Goal: Transaction & Acquisition: Subscribe to service/newsletter

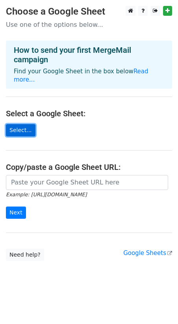
click at [21, 124] on link "Select..." at bounding box center [21, 130] width 30 height 12
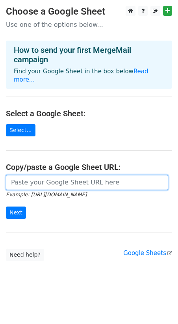
click at [43, 179] on input "url" at bounding box center [87, 182] width 162 height 15
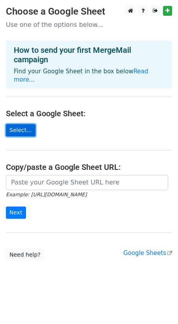
click at [20, 124] on link "Select..." at bounding box center [21, 130] width 30 height 12
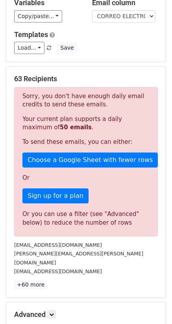
scroll to position [84, 0]
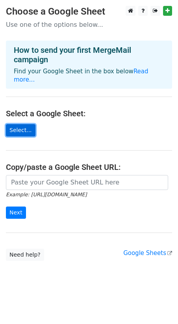
click at [20, 125] on link "Select..." at bounding box center [21, 130] width 30 height 12
click at [31, 124] on link "Select..." at bounding box center [21, 130] width 30 height 12
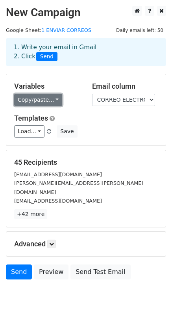
click at [49, 102] on link "Copy/paste..." at bounding box center [38, 100] width 48 height 12
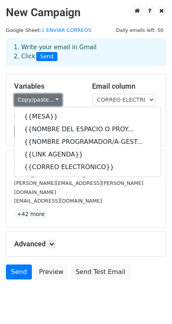
click at [52, 99] on link "Copy/paste..." at bounding box center [38, 100] width 48 height 12
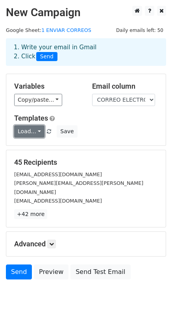
click at [35, 132] on link "Load..." at bounding box center [29, 131] width 30 height 12
click at [37, 130] on link "Load..." at bounding box center [29, 131] width 30 height 12
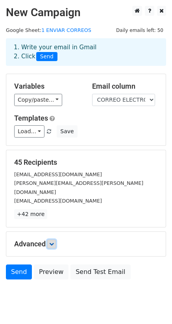
click at [50, 240] on link at bounding box center [51, 244] width 9 height 9
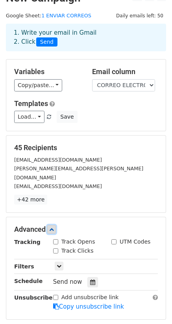
click at [54, 227] on icon at bounding box center [51, 229] width 5 height 5
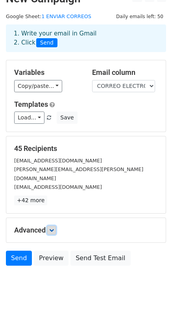
scroll to position [12, 0]
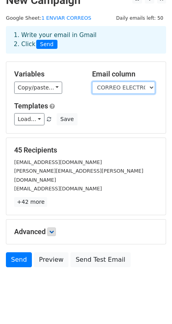
click at [130, 90] on select "MESA NOMBRE DEL ESPACIO O PROYECTO NOMBRE PROGRAMADOR/A-GESTOR/A LINK AGENDA CO…" at bounding box center [123, 88] width 63 height 12
click at [92, 82] on select "MESA NOMBRE DEL ESPACIO O PROYECTO NOMBRE PROGRAMADOR/A-GESTOR/A LINK AGENDA CO…" at bounding box center [123, 88] width 63 height 12
click at [116, 92] on select "MESA NOMBRE DEL ESPACIO O PROYECTO NOMBRE PROGRAMADOR/A-GESTOR/A LINK AGENDA CO…" at bounding box center [123, 88] width 63 height 12
click at [92, 82] on select "MESA NOMBRE DEL ESPACIO O PROYECTO NOMBRE PROGRAMADOR/A-GESTOR/A LINK AGENDA CO…" at bounding box center [123, 88] width 63 height 12
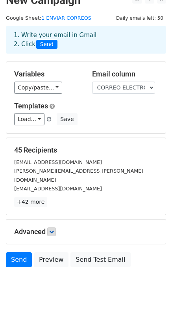
click at [112, 102] on h5 "Templates" at bounding box center [86, 106] width 144 height 9
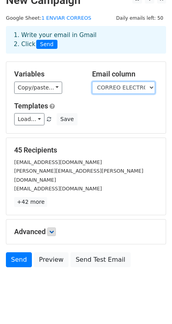
click at [117, 88] on select "MESA NOMBRE DEL ESPACIO O PROYECTO NOMBRE PROGRAMADOR/A-GESTOR/A LINK AGENDA CO…" at bounding box center [123, 88] width 63 height 12
click at [92, 82] on select "MESA NOMBRE DEL ESPACIO O PROYECTO NOMBRE PROGRAMADOR/A-GESTOR/A LINK AGENDA CO…" at bounding box center [123, 88] width 63 height 12
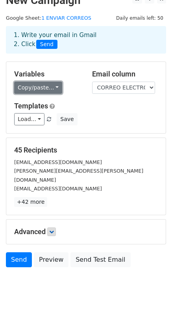
click at [43, 88] on link "Copy/paste..." at bounding box center [38, 88] width 48 height 12
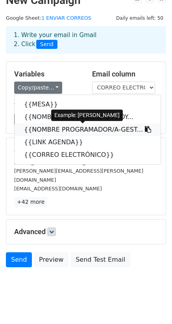
click at [145, 131] on icon at bounding box center [148, 129] width 6 height 6
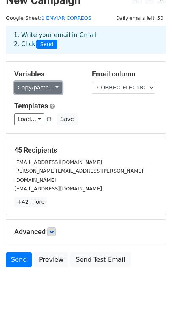
click at [45, 91] on link "Copy/paste..." at bounding box center [38, 88] width 48 height 12
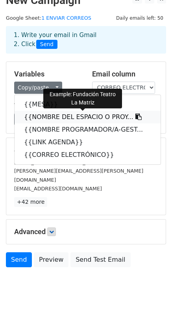
click at [81, 119] on link "{{NOMBRE DEL ESPACIO O PROY..." at bounding box center [88, 117] width 146 height 13
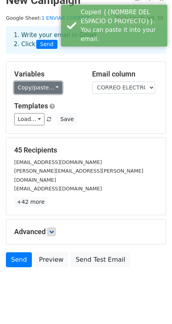
click at [54, 88] on link "Copy/paste..." at bounding box center [38, 88] width 48 height 12
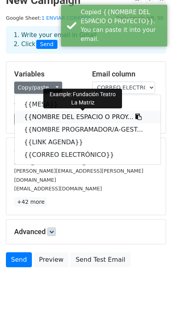
click at [136, 118] on icon at bounding box center [139, 117] width 6 height 6
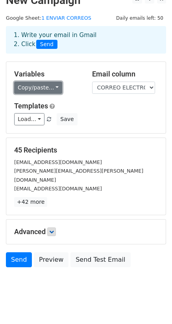
click at [48, 91] on link "Copy/paste..." at bounding box center [38, 88] width 48 height 12
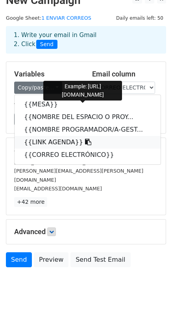
click at [85, 142] on icon at bounding box center [88, 142] width 6 height 6
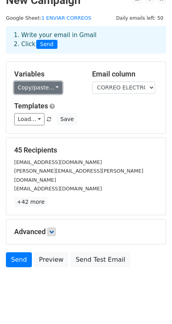
click at [44, 89] on link "Copy/paste..." at bounding box center [38, 88] width 48 height 12
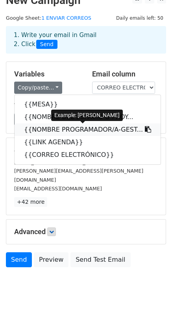
click at [65, 128] on link "{{NOMBRE PROGRAMADOR/A-GEST..." at bounding box center [88, 129] width 146 height 13
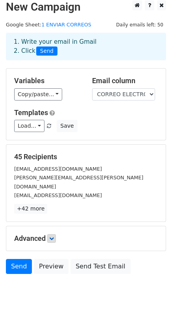
scroll to position [0, 0]
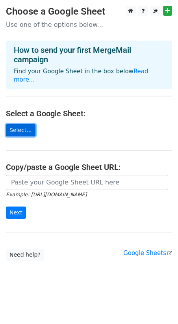
click at [26, 124] on link "Select..." at bounding box center [21, 130] width 30 height 12
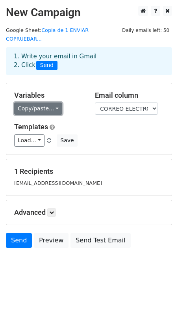
click at [50, 102] on link "Copy/paste..." at bounding box center [38, 108] width 48 height 12
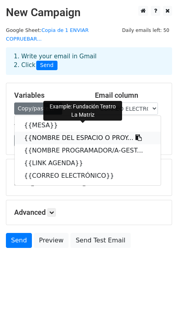
click at [65, 132] on link "{{NOMBRE DEL ESPACIO O PROY..." at bounding box center [88, 138] width 146 height 13
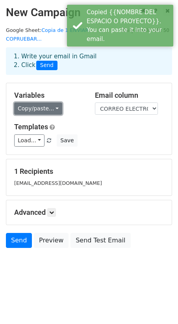
click at [38, 102] on link "Copy/paste..." at bounding box center [38, 108] width 48 height 12
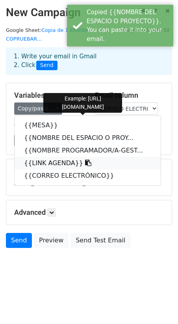
click at [57, 157] on link "{{LINK AGENDA}}" at bounding box center [88, 163] width 146 height 13
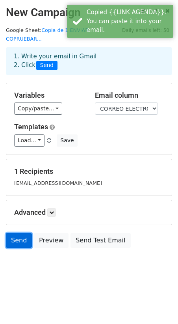
click at [20, 234] on link "Send" at bounding box center [19, 240] width 26 height 15
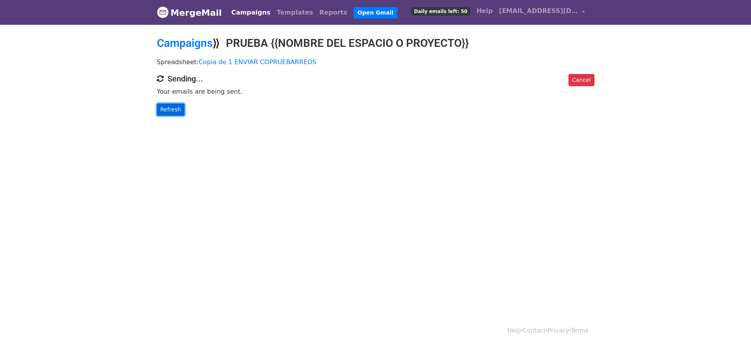
click at [179, 106] on link "Refresh" at bounding box center [171, 110] width 28 height 12
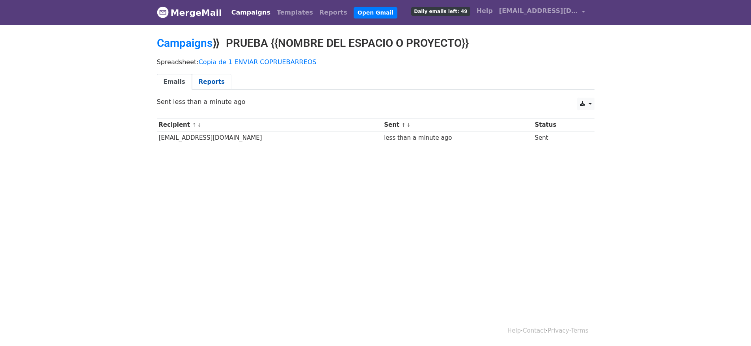
click at [214, 79] on link "Reports" at bounding box center [211, 82] width 39 height 16
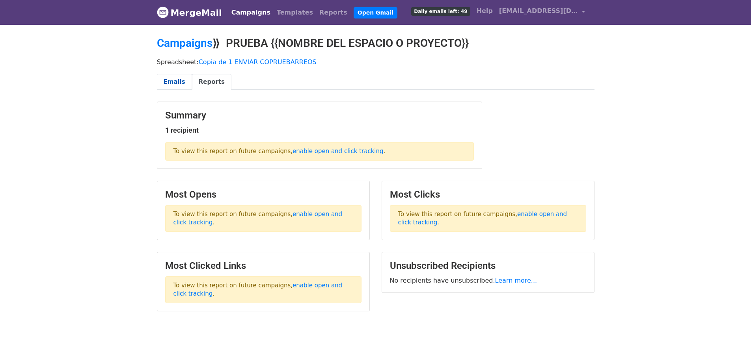
click at [175, 83] on link "Emails" at bounding box center [174, 82] width 35 height 16
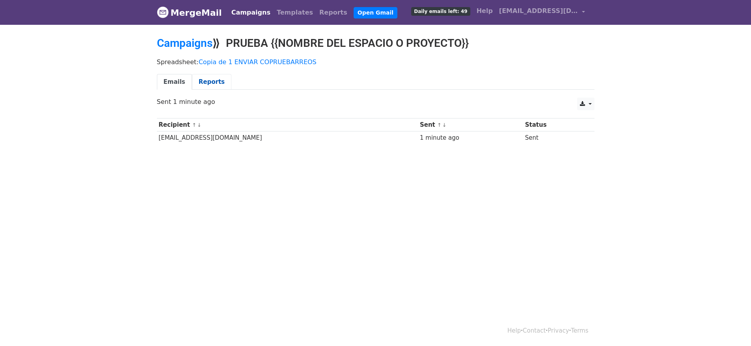
click at [199, 80] on link "Reports" at bounding box center [211, 82] width 39 height 16
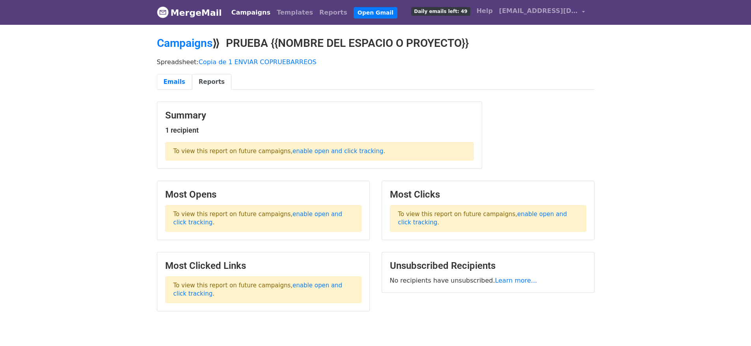
click at [180, 80] on link "Emails" at bounding box center [174, 82] width 35 height 16
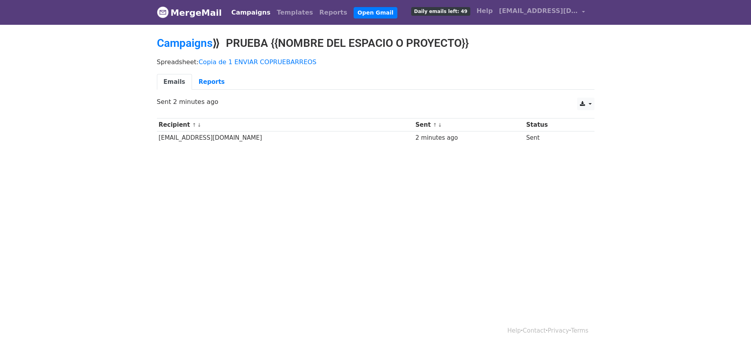
click at [534, 140] on td "Sent" at bounding box center [554, 138] width 61 height 13
click at [526, 138] on td "Sent" at bounding box center [554, 138] width 61 height 13
click at [420, 138] on div "2 minutes ago" at bounding box center [468, 138] width 107 height 9
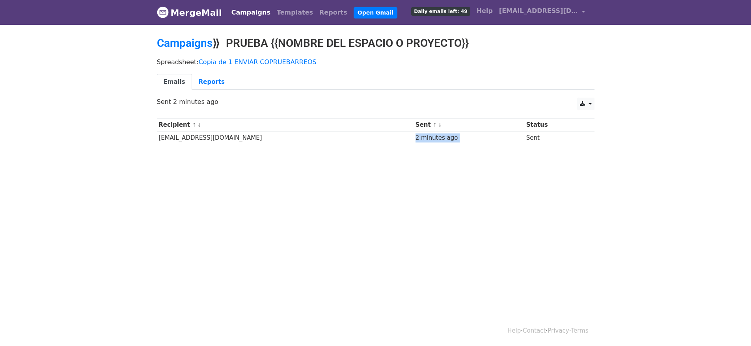
click at [420, 138] on div "2 minutes ago" at bounding box center [468, 138] width 107 height 9
click at [203, 78] on link "Reports" at bounding box center [211, 82] width 39 height 16
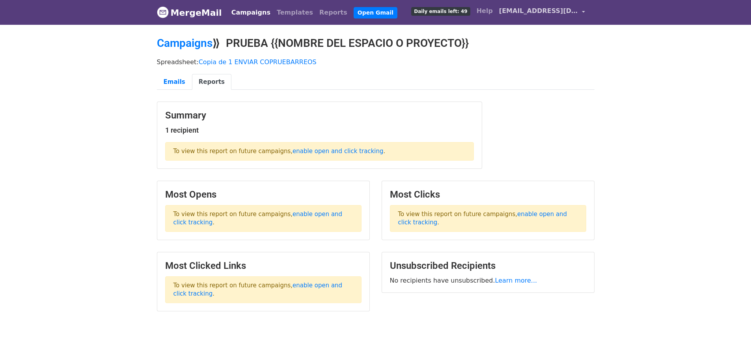
click at [532, 16] on link "[EMAIL_ADDRESS][DOMAIN_NAME]" at bounding box center [542, 12] width 92 height 19
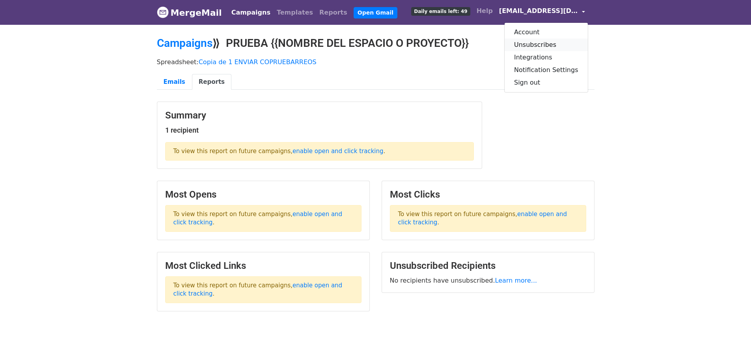
click at [535, 45] on link "Unsubscribes" at bounding box center [545, 45] width 83 height 13
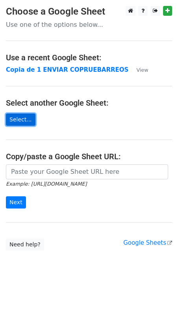
click at [18, 121] on link "Select..." at bounding box center [21, 120] width 30 height 12
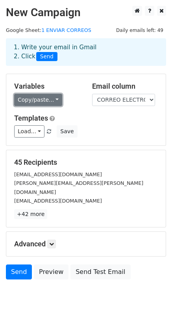
click at [56, 102] on link "Copy/paste..." at bounding box center [38, 100] width 48 height 12
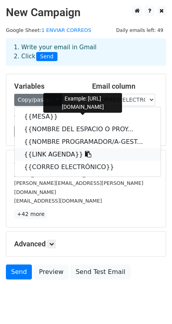
click at [56, 153] on link "{{LINK AGENDA}}" at bounding box center [88, 154] width 146 height 13
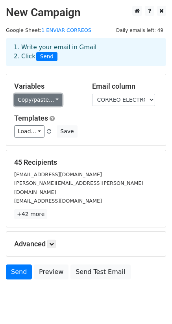
click at [38, 97] on link "Copy/paste..." at bounding box center [38, 100] width 48 height 12
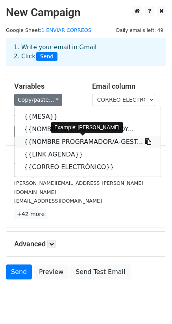
click at [63, 140] on link "{{NOMBRE PROGRAMADOR/A-GEST..." at bounding box center [88, 142] width 146 height 13
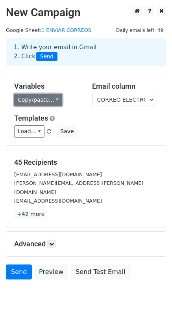
click at [42, 98] on link "Copy/paste..." at bounding box center [38, 100] width 48 height 12
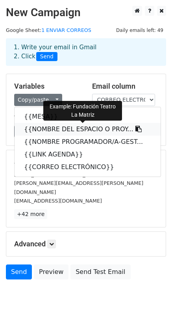
click at [60, 130] on link "{{NOMBRE DEL ESPACIO O PROY..." at bounding box center [88, 129] width 146 height 13
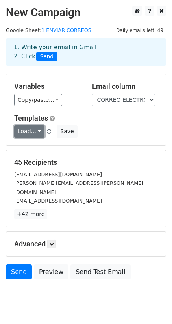
click at [36, 131] on link "Load..." at bounding box center [29, 131] width 30 height 12
click at [96, 134] on div "Load... No templates saved Save" at bounding box center [86, 131] width 156 height 12
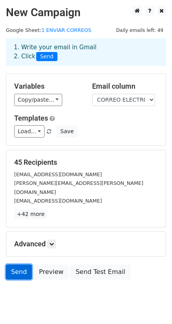
click at [21, 266] on link "Send" at bounding box center [19, 271] width 26 height 15
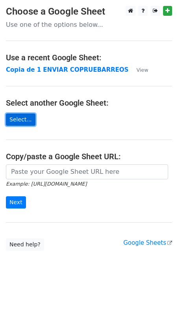
click at [26, 118] on link "Select..." at bounding box center [21, 120] width 30 height 12
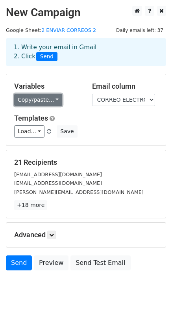
click at [52, 101] on link "Copy/paste..." at bounding box center [38, 100] width 48 height 12
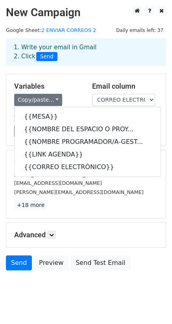
click at [110, 199] on div "21 Recipients [EMAIL_ADDRESS][DOMAIN_NAME] [EMAIL_ADDRESS][DOMAIN_NAME] [DOMAIN…" at bounding box center [86, 184] width 144 height 52
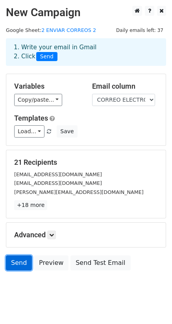
click at [17, 262] on link "Send" at bounding box center [19, 262] width 26 height 15
click at [13, 264] on link "Send" at bounding box center [19, 262] width 26 height 15
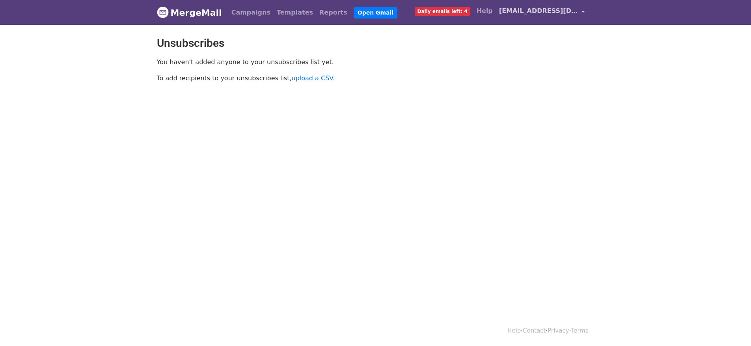
click at [530, 11] on span "[EMAIL_ADDRESS][DOMAIN_NAME]" at bounding box center [538, 10] width 79 height 9
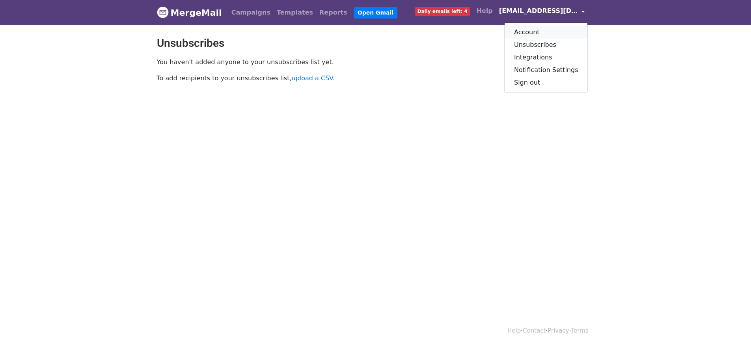
click at [532, 32] on link "Account" at bounding box center [545, 32] width 83 height 13
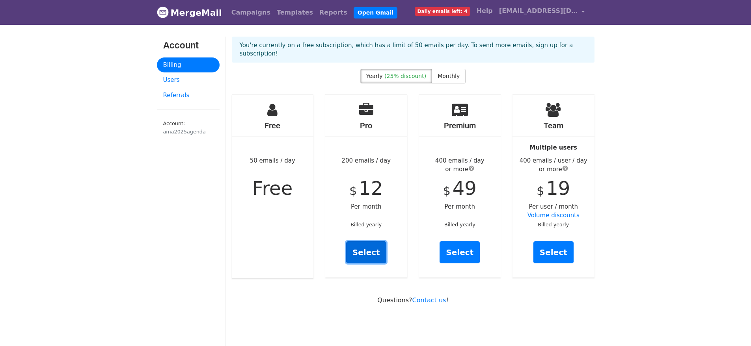
click at [367, 242] on link "Select" at bounding box center [366, 253] width 40 height 22
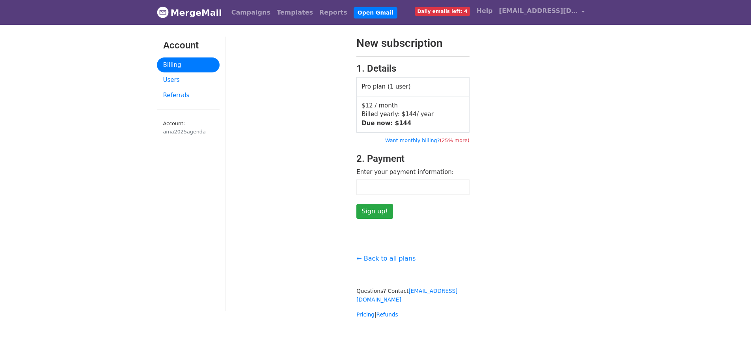
click at [496, 123] on div "New subscription 1. Details Pro plan (1 user) $12 / month Billed yearly: $ 144 …" at bounding box center [413, 128] width 374 height 182
click at [381, 258] on link "← Back to all plans" at bounding box center [385, 258] width 59 height 7
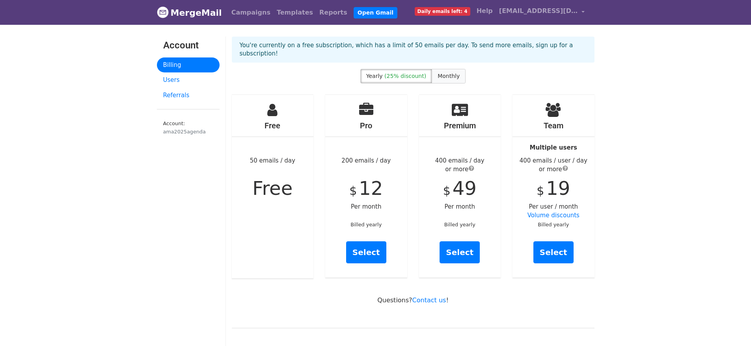
click at [453, 69] on label "Monthly" at bounding box center [449, 76] width 34 height 15
click at [378, 243] on link "Select" at bounding box center [366, 253] width 40 height 22
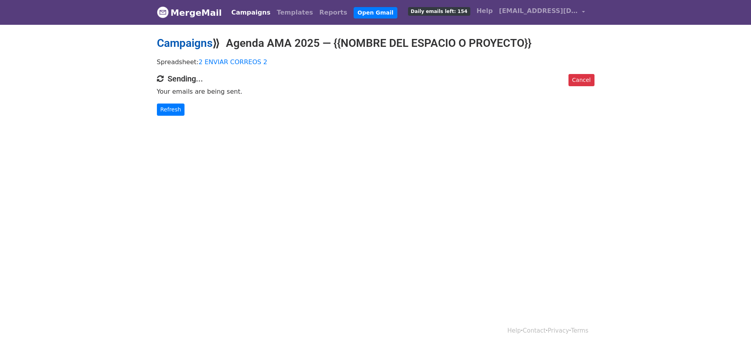
click at [193, 46] on link "Campaigns" at bounding box center [185, 43] width 56 height 13
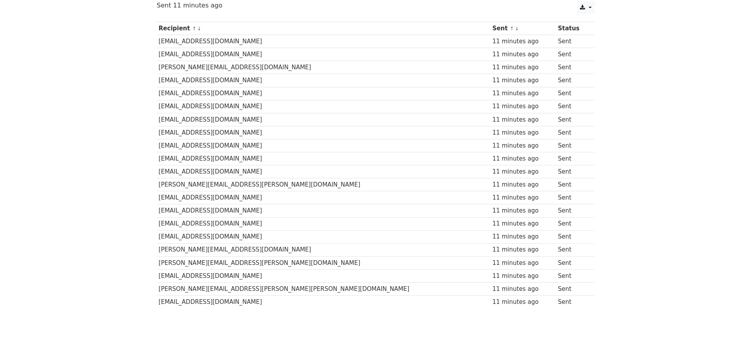
scroll to position [129, 0]
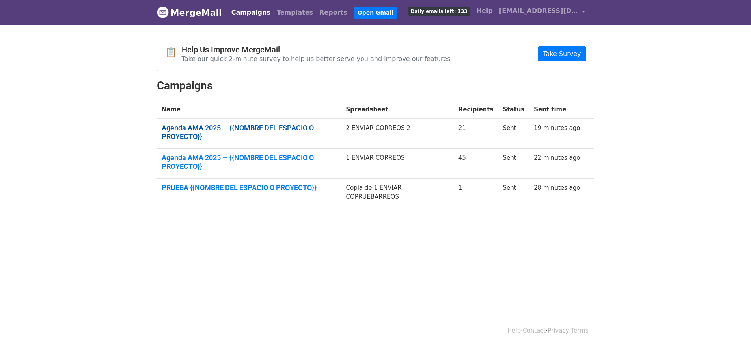
click at [210, 125] on link "Agenda AMA 2025 — {{NOMBRE DEL ESPACIO O PROYECTO}}" at bounding box center [249, 132] width 175 height 17
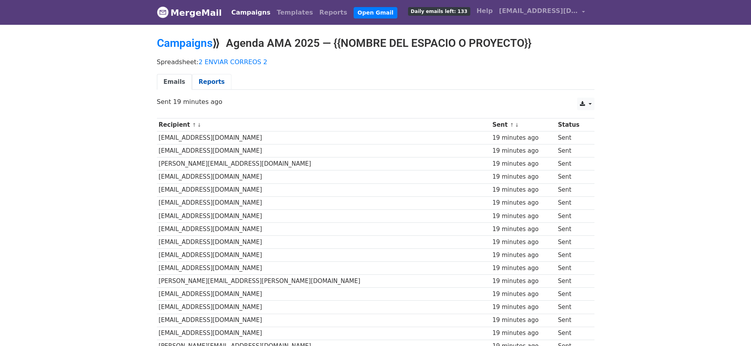
click at [211, 83] on link "Reports" at bounding box center [211, 82] width 39 height 16
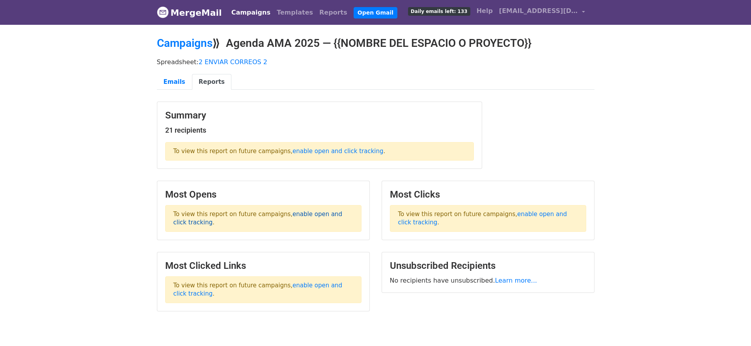
click at [313, 216] on link "enable open and click tracking" at bounding box center [257, 218] width 169 height 15
click at [179, 80] on link "Emails" at bounding box center [174, 82] width 35 height 16
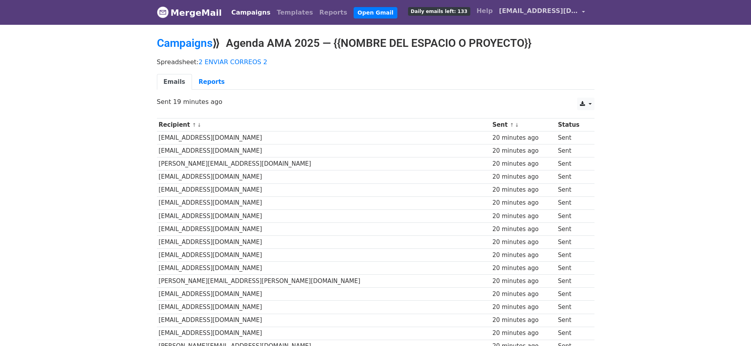
click at [521, 14] on span "[EMAIL_ADDRESS][DOMAIN_NAME]" at bounding box center [538, 10] width 79 height 9
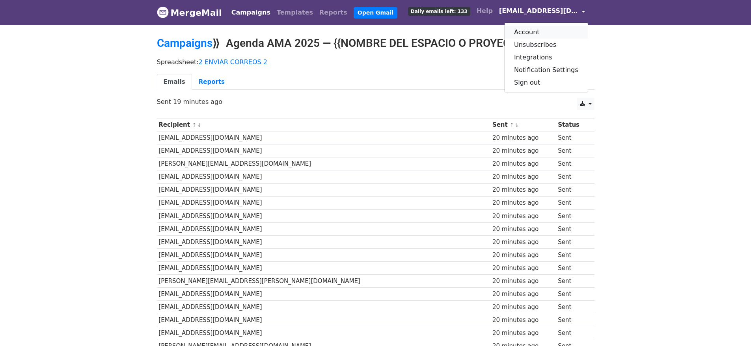
click at [529, 32] on link "Account" at bounding box center [545, 32] width 83 height 13
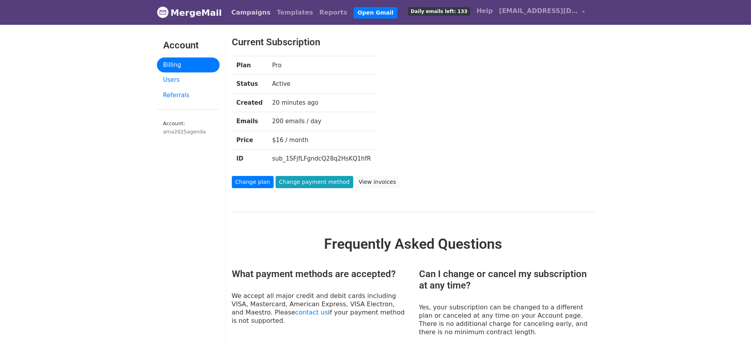
click at [229, 12] on link "Campaigns" at bounding box center [250, 13] width 45 height 16
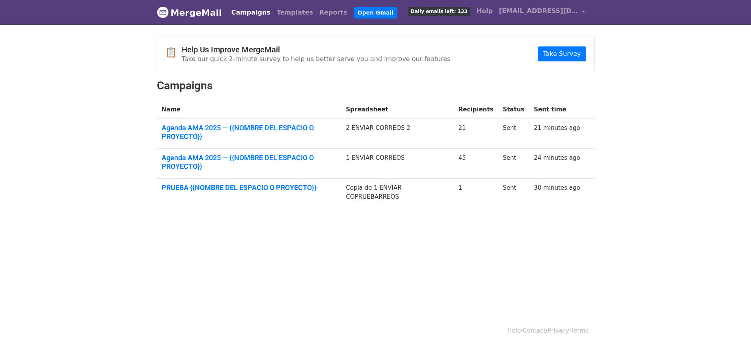
click at [190, 12] on link "MergeMail" at bounding box center [189, 12] width 65 height 17
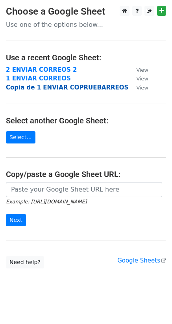
click at [54, 88] on strong "Copia de 1 ENVIAR COPRUEBARREOS" at bounding box center [67, 87] width 123 height 7
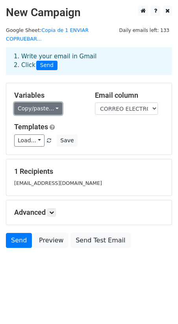
click at [37, 112] on link "Copy/paste..." at bounding box center [38, 108] width 48 height 12
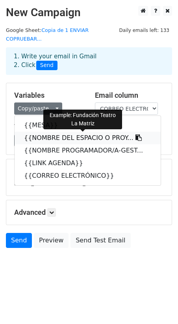
click at [59, 137] on link "{{NOMBRE DEL ESPACIO O PROY..." at bounding box center [88, 138] width 146 height 13
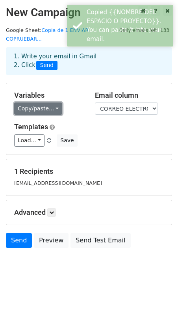
click at [44, 114] on link "Copy/paste..." at bounding box center [38, 108] width 48 height 12
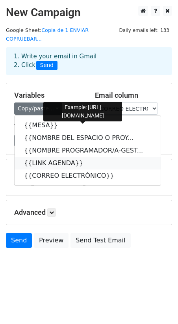
click at [50, 160] on link "{{LINK AGENDA}}" at bounding box center [88, 163] width 146 height 13
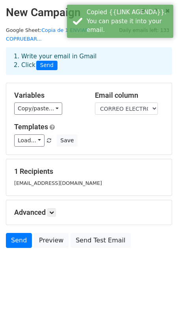
click at [48, 214] on h5 "Advanced" at bounding box center [89, 212] width 150 height 9
click at [52, 212] on icon at bounding box center [51, 212] width 5 height 5
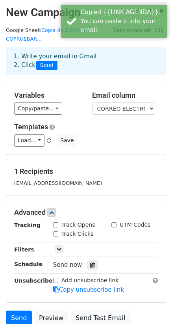
click at [58, 224] on input "Track Opens" at bounding box center [55, 224] width 5 height 5
checkbox input "true"
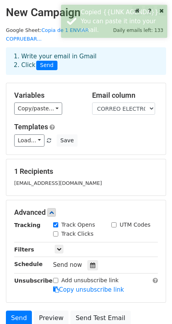
click at [56, 232] on input "Track Clicks" at bounding box center [55, 233] width 5 height 5
checkbox input "true"
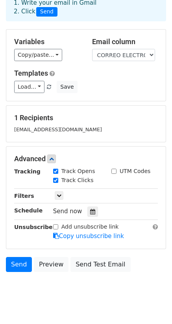
scroll to position [55, 0]
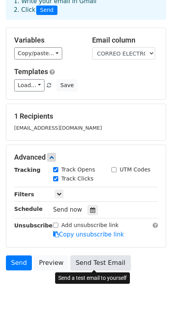
click at [101, 261] on link "Send Test Email" at bounding box center [101, 262] width 60 height 15
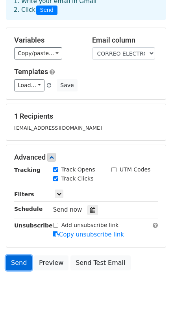
click at [24, 261] on link "Send" at bounding box center [19, 262] width 26 height 15
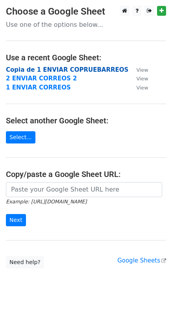
click at [57, 71] on strong "Copia de 1 ENVIAR COPRUEBARREOS" at bounding box center [67, 69] width 123 height 7
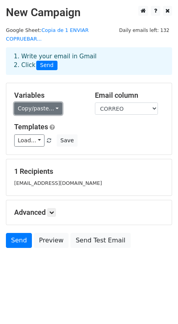
click at [43, 104] on link "Copy/paste..." at bounding box center [38, 108] width 48 height 12
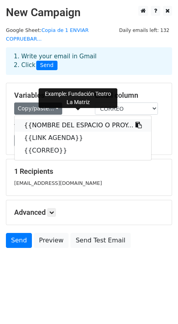
click at [49, 119] on link "{{NOMBRE DEL ESPACIO O PROY..." at bounding box center [83, 125] width 137 height 13
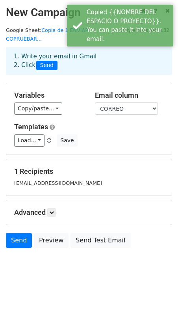
click at [50, 106] on div "Variables Copy/paste... {{NOMBRE DEL ESPACIO O PROY... {{LINK AGENDA}} {{CORREO…" at bounding box center [89, 118] width 166 height 71
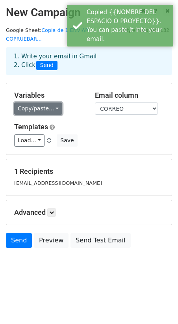
click at [50, 102] on link "Copy/paste..." at bounding box center [38, 108] width 48 height 12
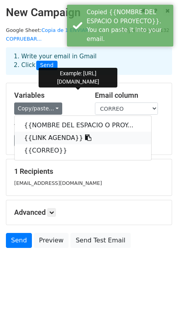
click at [39, 133] on link "{{LINK AGENDA}}" at bounding box center [83, 138] width 137 height 13
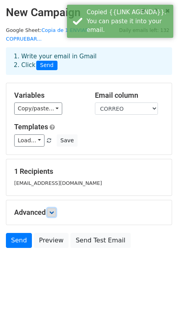
click at [50, 210] on icon at bounding box center [51, 212] width 5 height 5
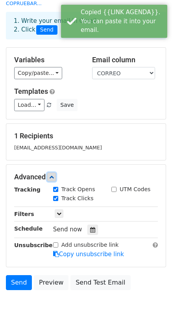
scroll to position [68, 0]
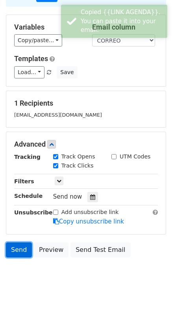
click at [20, 250] on link "Send" at bounding box center [19, 249] width 26 height 15
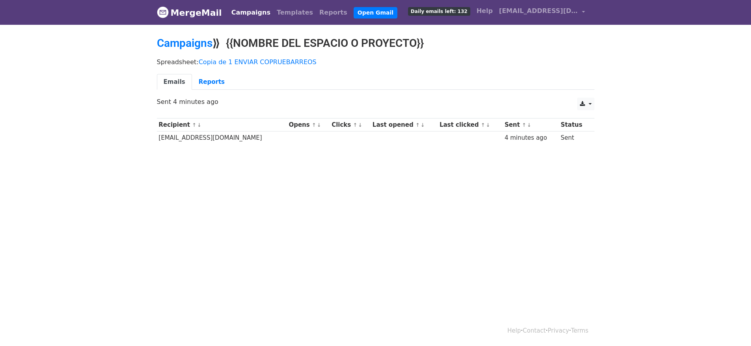
click at [287, 159] on body "MergeMail Campaigns Templates Reports Open Gmail Daily emails left: 132 Help am…" at bounding box center [375, 91] width 751 height 182
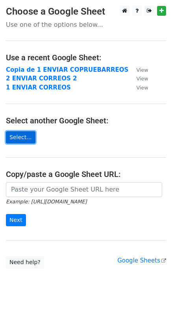
click at [19, 138] on link "Select..." at bounding box center [21, 137] width 30 height 12
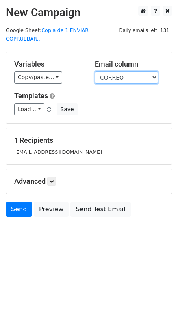
click at [117, 71] on select "NOMBRE DEL ESPACIO O PROYECTO LINK AGENDA CORREO" at bounding box center [126, 77] width 63 height 12
click at [95, 71] on select "NOMBRE DEL ESPACIO O PROYECTO LINK AGENDA CORREO" at bounding box center [126, 77] width 63 height 12
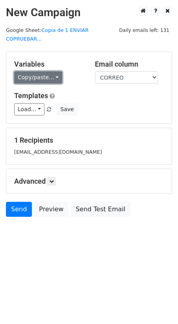
click at [39, 71] on link "Copy/paste..." at bounding box center [38, 77] width 48 height 12
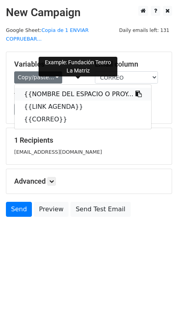
click at [62, 88] on link "{{NOMBRE DEL ESPACIO O PROY..." at bounding box center [83, 94] width 137 height 13
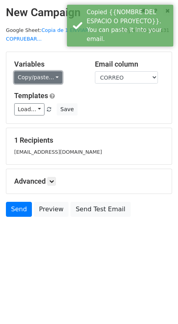
click at [42, 71] on link "Copy/paste..." at bounding box center [38, 77] width 48 height 12
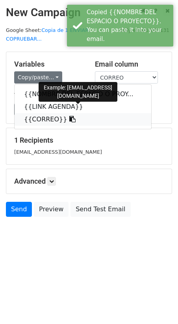
click at [41, 113] on link "{{CORREO}}" at bounding box center [83, 119] width 137 height 13
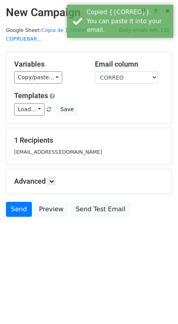
click at [56, 136] on h5 "1 Recipients" at bounding box center [89, 140] width 150 height 9
click at [31, 103] on link "Load..." at bounding box center [29, 109] width 30 height 12
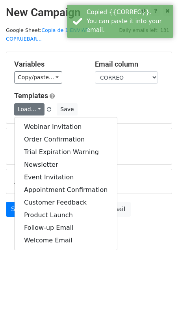
click at [97, 103] on div "Load... Webinar Invitation Order Confirmation Trial Expiration Warning Newslett…" at bounding box center [89, 109] width 162 height 12
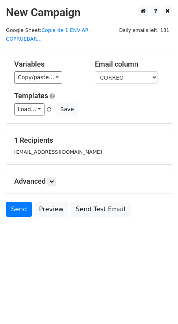
click at [47, 177] on h5 "Advanced" at bounding box center [89, 181] width 150 height 9
click at [50, 177] on link at bounding box center [51, 181] width 9 height 9
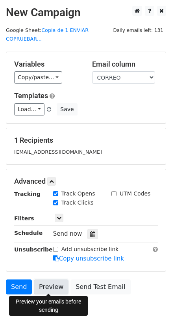
click at [50, 286] on link "Preview" at bounding box center [51, 286] width 35 height 15
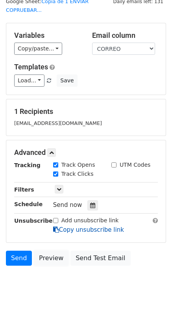
scroll to position [37, 0]
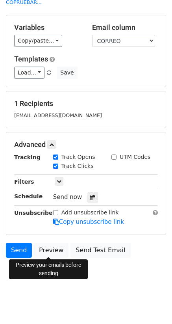
click at [76, 199] on span "Send now" at bounding box center [67, 197] width 29 height 7
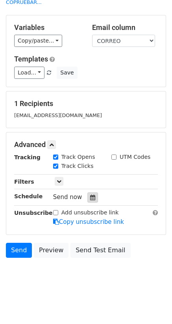
click at [93, 198] on div at bounding box center [92, 197] width 11 height 10
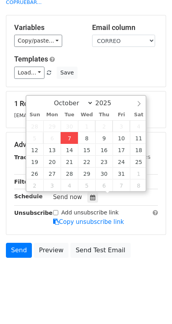
type input "2025-10-07 20:18"
type input "08"
type input "18"
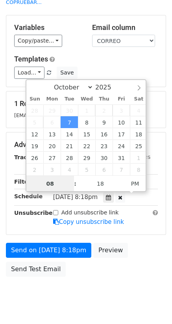
scroll to position [0, 0]
click at [123, 197] on icon at bounding box center [120, 198] width 4 height 6
type input "17"
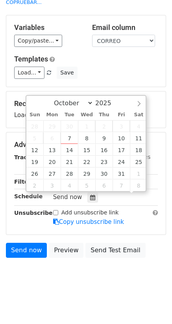
click at [115, 199] on div "Send now" at bounding box center [99, 197] width 93 height 11
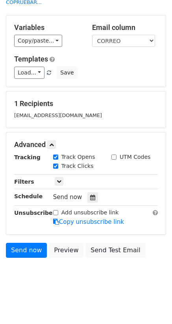
click at [133, 81] on div "Variables Copy/paste... {{NOMBRE DEL ESPACIO O PROY... {{LINK AGENDA}} {{CORREO…" at bounding box center [86, 50] width 160 height 71
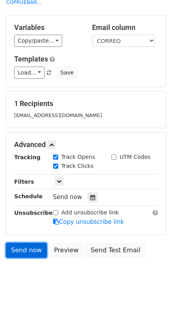
click at [28, 249] on link "Send now" at bounding box center [26, 250] width 41 height 15
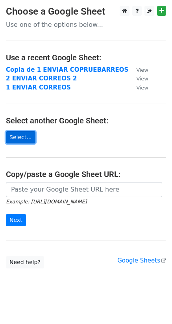
click at [21, 133] on link "Select..." at bounding box center [21, 137] width 30 height 12
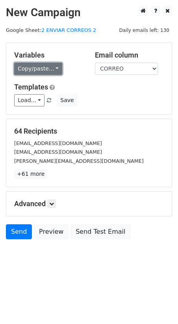
click at [47, 72] on link "Copy/paste..." at bounding box center [38, 69] width 48 height 12
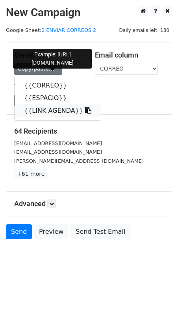
click at [57, 111] on link "{{LINK AGENDA}}" at bounding box center [58, 110] width 86 height 13
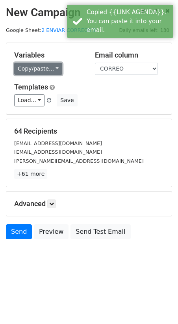
click at [49, 71] on link "Copy/paste..." at bounding box center [38, 69] width 48 height 12
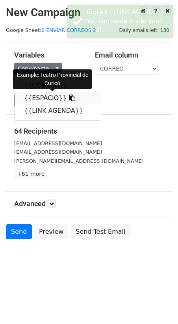
click at [49, 97] on link "{{ESPACIO}}" at bounding box center [58, 98] width 86 height 13
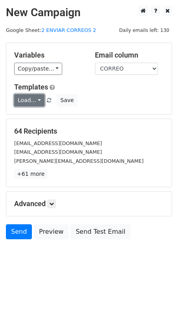
click at [33, 102] on link "Load..." at bounding box center [29, 100] width 30 height 12
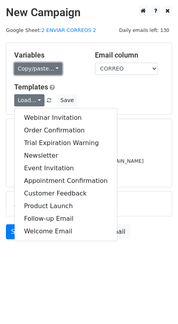
click at [39, 65] on link "Copy/paste..." at bounding box center [38, 69] width 48 height 12
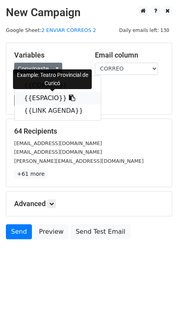
click at [46, 96] on link "{{ESPACIO}}" at bounding box center [58, 98] width 86 height 13
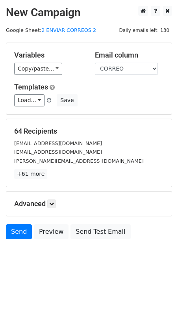
click at [103, 97] on div "Load... Webinar Invitation Order Confirmation Trial Expiration Warning Newslett…" at bounding box center [89, 100] width 162 height 12
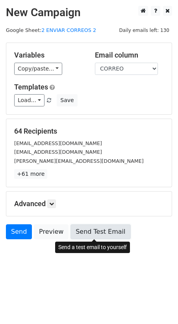
click at [95, 229] on link "Send Test Email" at bounding box center [101, 231] width 60 height 15
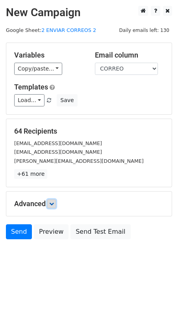
click at [53, 205] on icon at bounding box center [51, 203] width 5 height 5
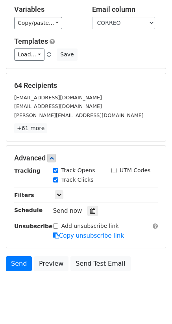
scroll to position [59, 0]
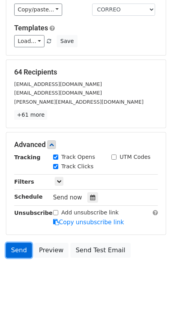
click at [20, 249] on link "Send" at bounding box center [19, 250] width 26 height 15
